Goal: Task Accomplishment & Management: Manage account settings

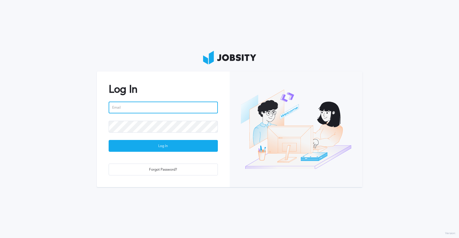
click at [160, 107] on input "email" at bounding box center [163, 108] width 109 height 12
type input "[PERSON_NAME][EMAIL_ADDRESS][PERSON_NAME][DOMAIN_NAME]"
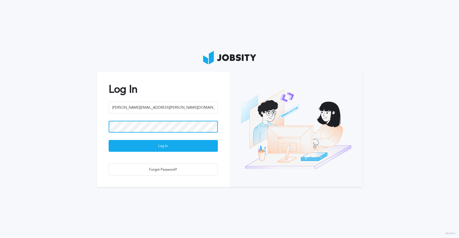
click at [109, 140] on button "Log In" at bounding box center [163, 146] width 109 height 12
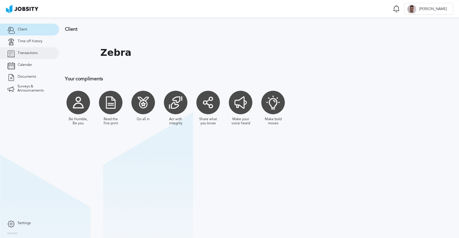
click at [33, 51] on span "Transactions" at bounding box center [28, 53] width 20 height 4
